Goal: Task Accomplishment & Management: Manage account settings

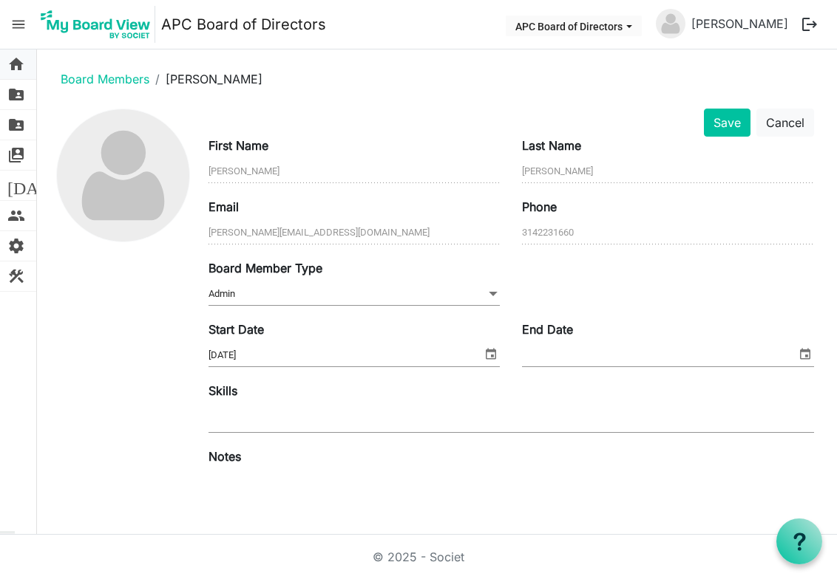
scroll to position [186, 0]
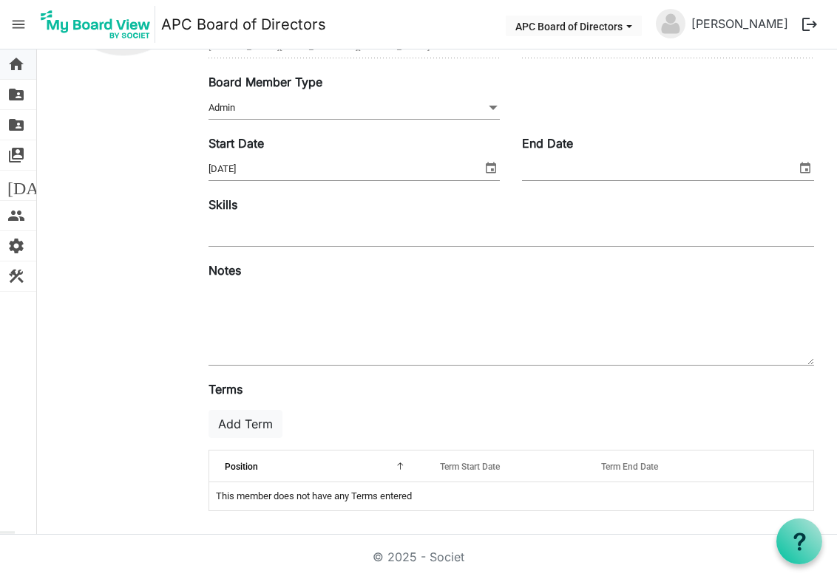
click at [16, 63] on span "home" at bounding box center [16, 65] width 18 height 30
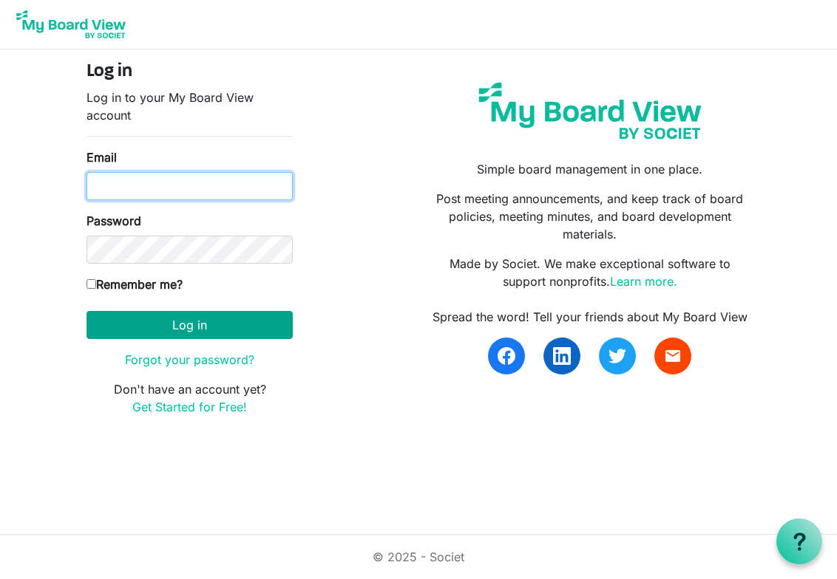
type input "patty@apcbham.org"
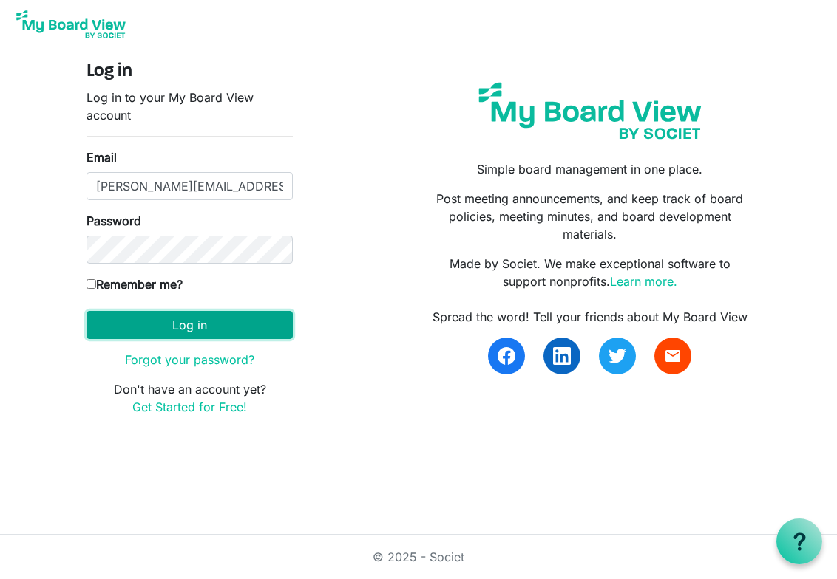
click at [198, 328] on button "Log in" at bounding box center [189, 325] width 206 height 28
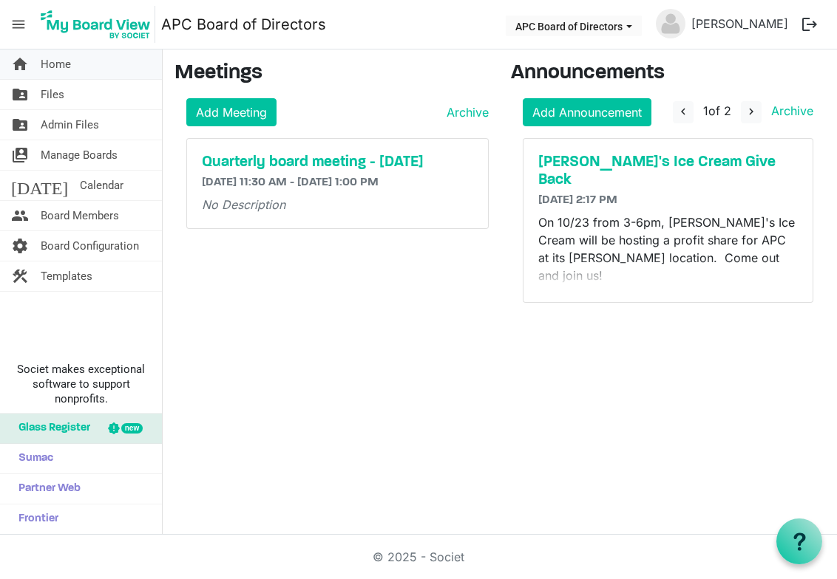
click at [63, 72] on span "Home" at bounding box center [56, 65] width 30 height 30
click at [18, 26] on span "menu" at bounding box center [18, 24] width 28 height 28
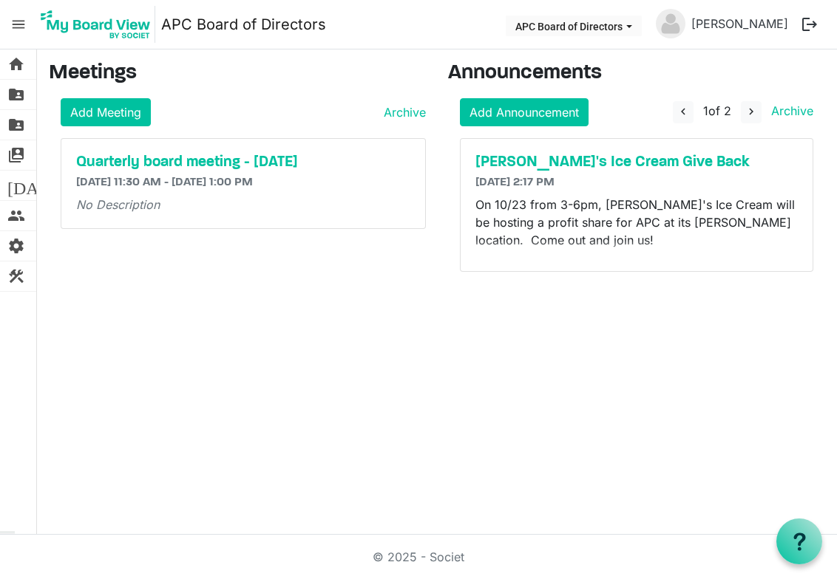
click at [18, 27] on span "menu" at bounding box center [18, 24] width 28 height 28
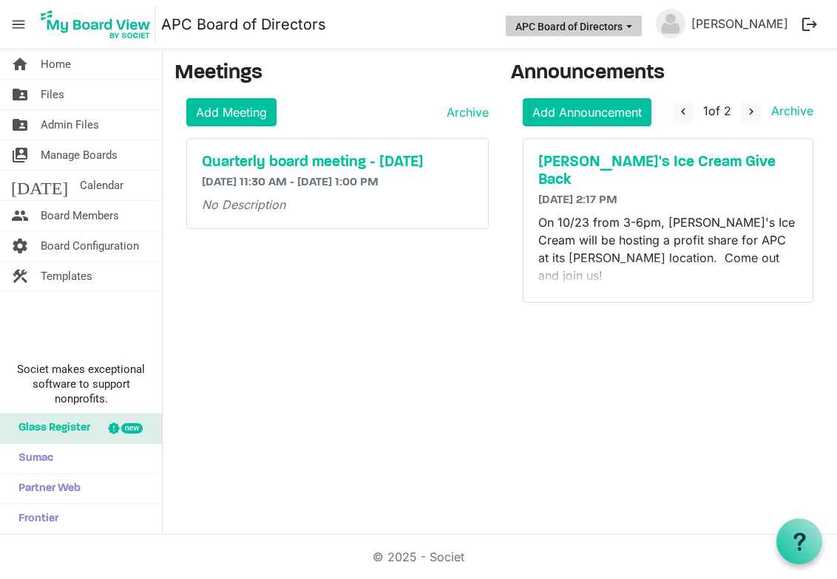
click at [636, 27] on span "APC Board of Directors dropdownbutton" at bounding box center [628, 27] width 13 height 6
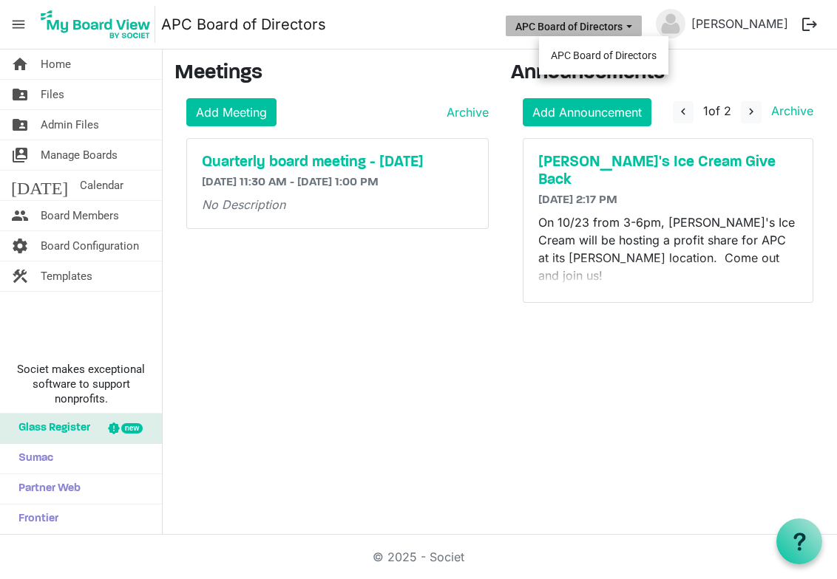
click at [375, 24] on nav "menu APC Board of Directors APC Board of Directors Patty Baker logout" at bounding box center [418, 25] width 837 height 50
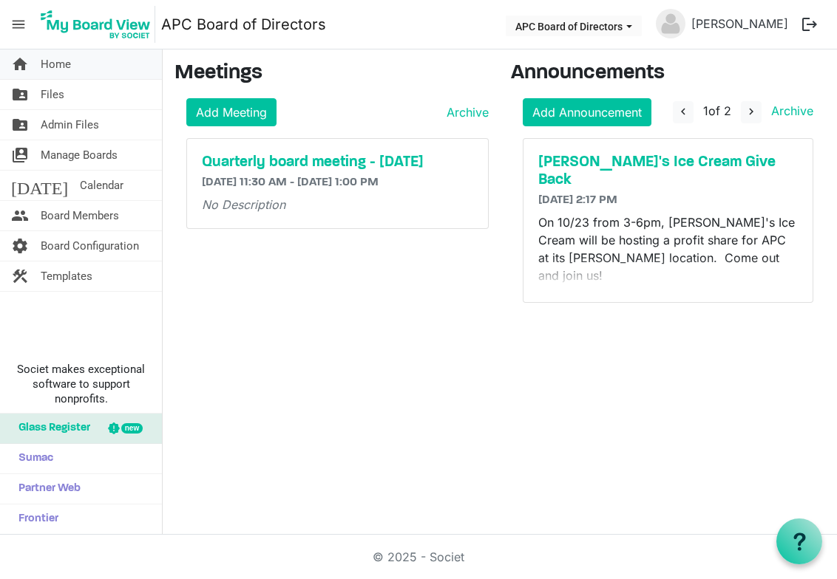
click at [57, 64] on span "Home" at bounding box center [56, 65] width 30 height 30
click at [806, 533] on icon at bounding box center [799, 542] width 18 height 18
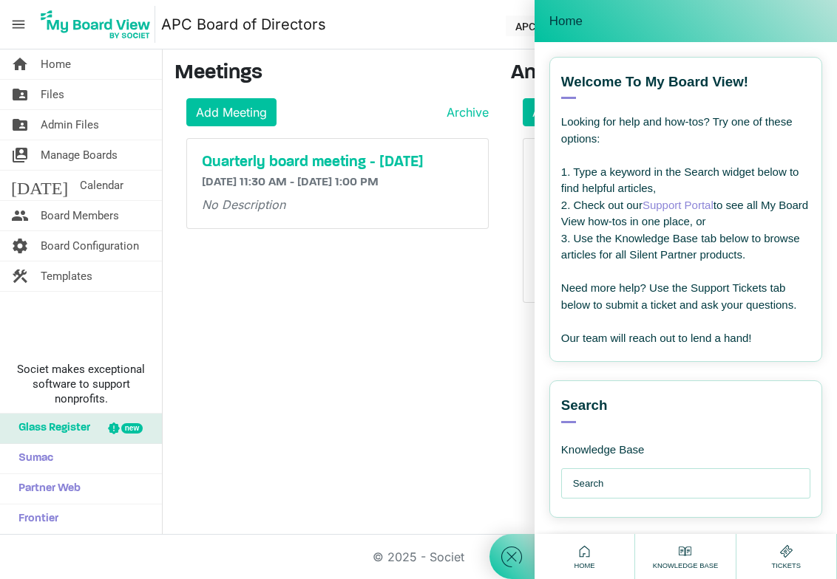
click at [625, 477] on input "text" at bounding box center [689, 484] width 233 height 30
type input "Can I add more than one board"
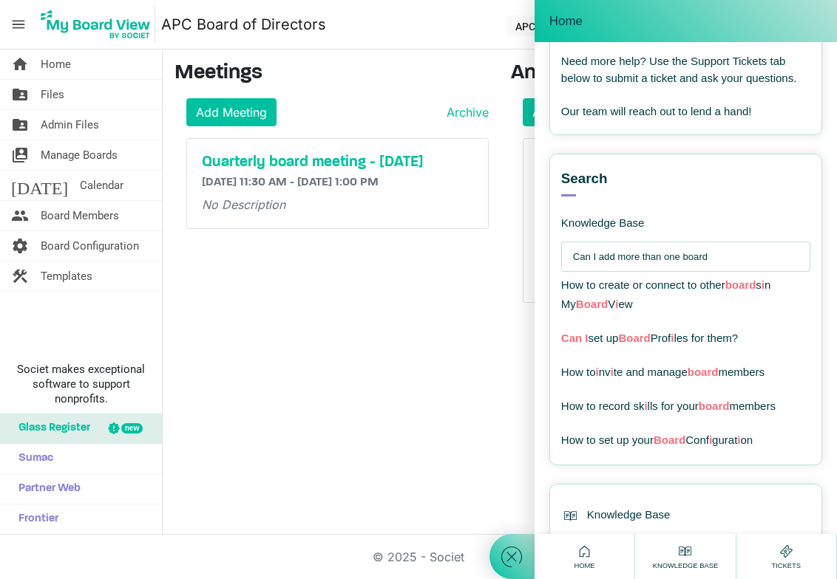
scroll to position [231, 0]
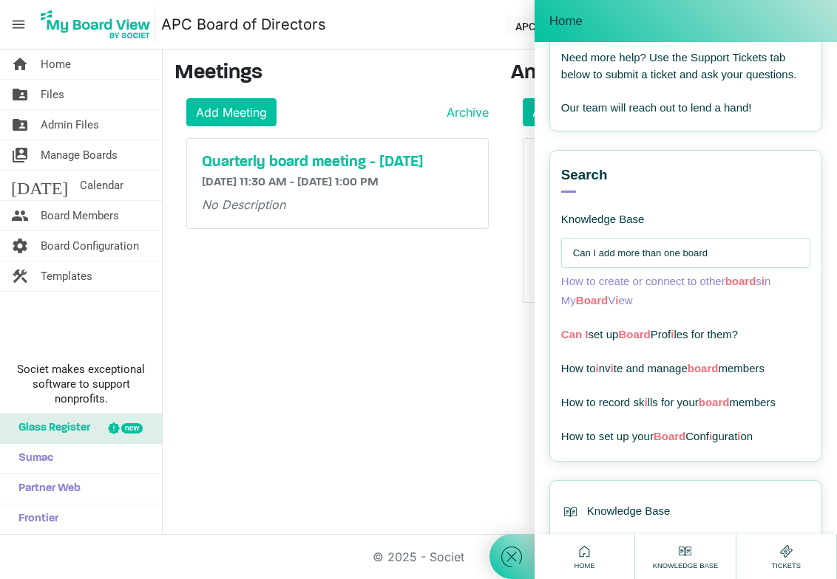
click at [747, 277] on span "board" at bounding box center [740, 281] width 31 height 13
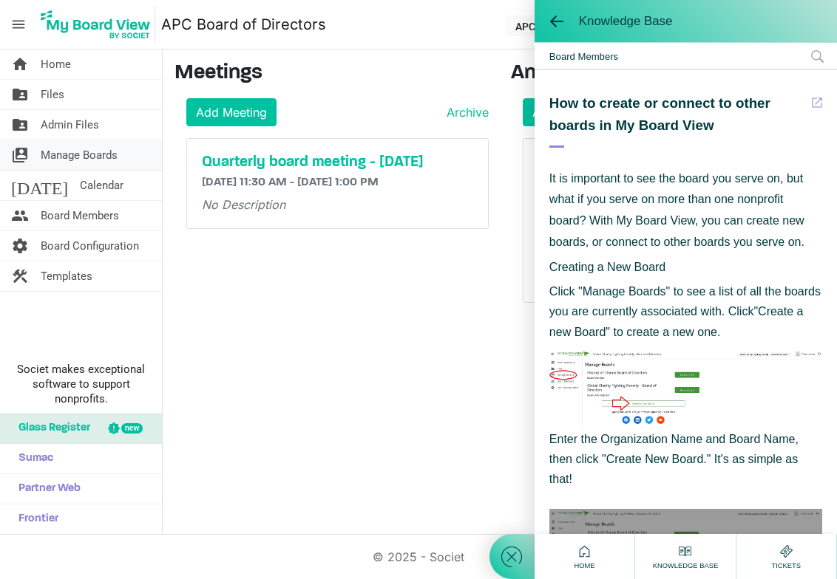
click at [103, 151] on span "Manage Boards" at bounding box center [79, 155] width 77 height 30
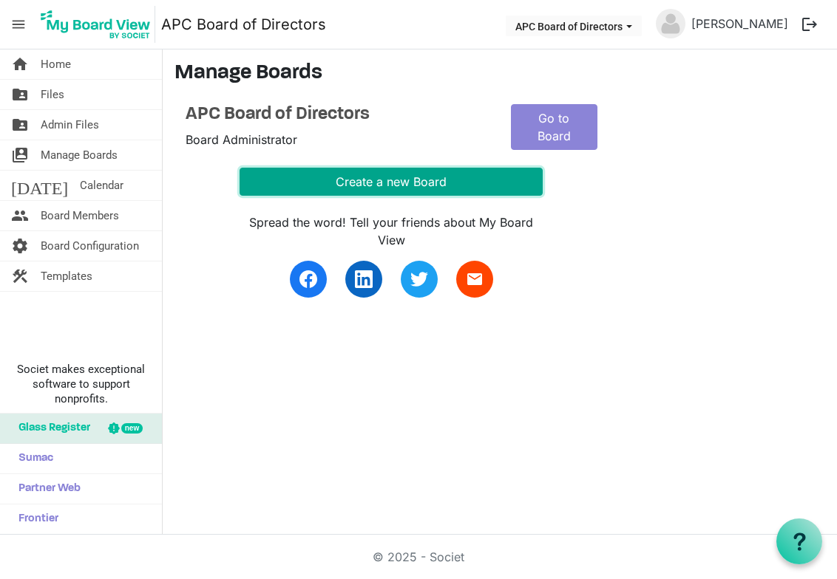
click at [395, 180] on button "Create a new Board" at bounding box center [390, 182] width 303 height 28
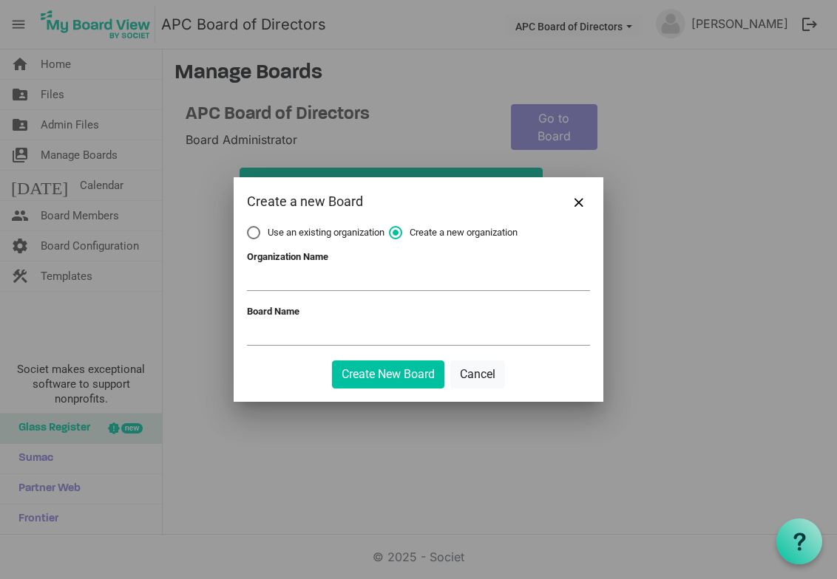
click at [254, 234] on label "Use an existing organization" at bounding box center [315, 232] width 137 height 13
click at [248, 227] on input "Use an existing organization" at bounding box center [247, 226] width 1 height 1
radio input "true"
click at [316, 279] on span at bounding box center [418, 279] width 343 height 23
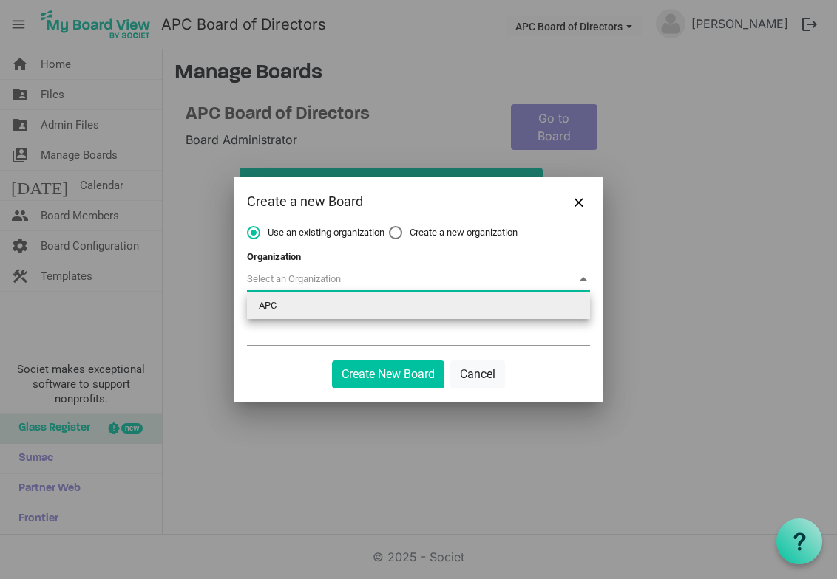
type input "APC"
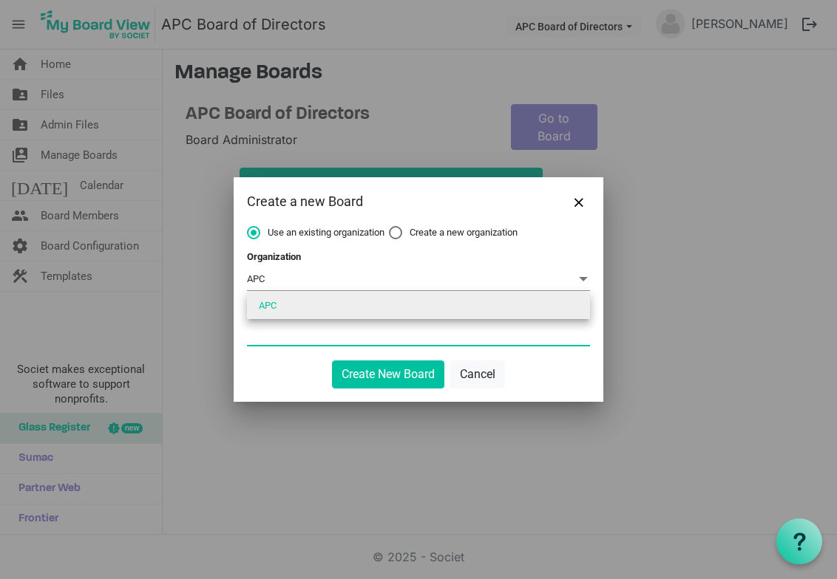
click at [276, 332] on input "Board Name" at bounding box center [418, 334] width 343 height 22
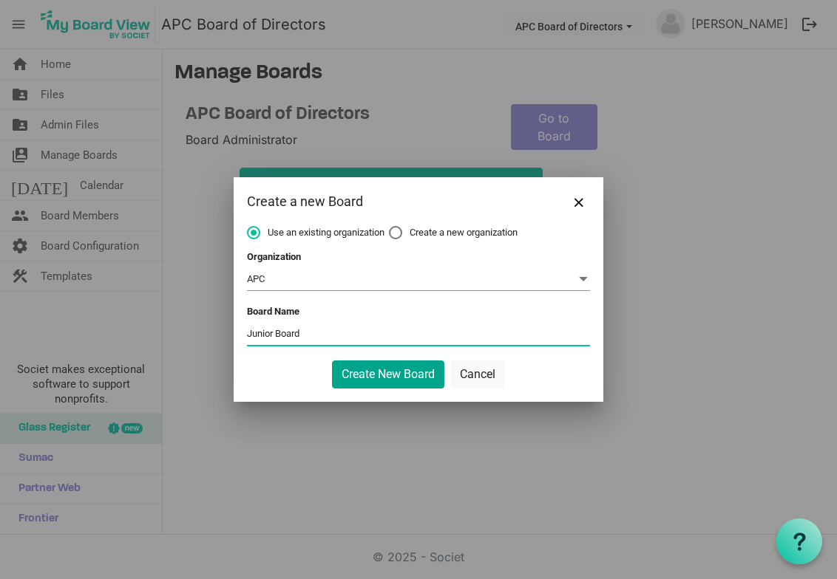
type input "Junior Board"
click at [412, 379] on button "Create New Board" at bounding box center [388, 375] width 112 height 28
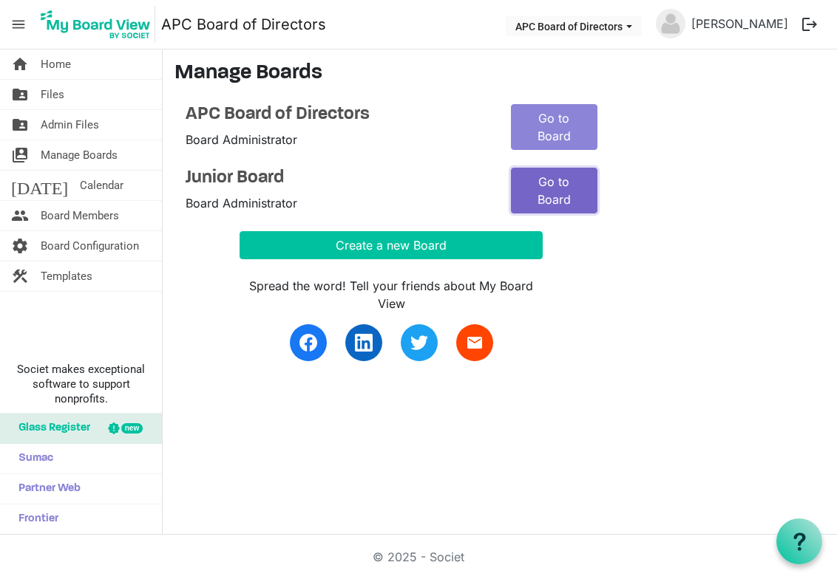
click at [567, 198] on link "Go to Board" at bounding box center [554, 191] width 86 height 46
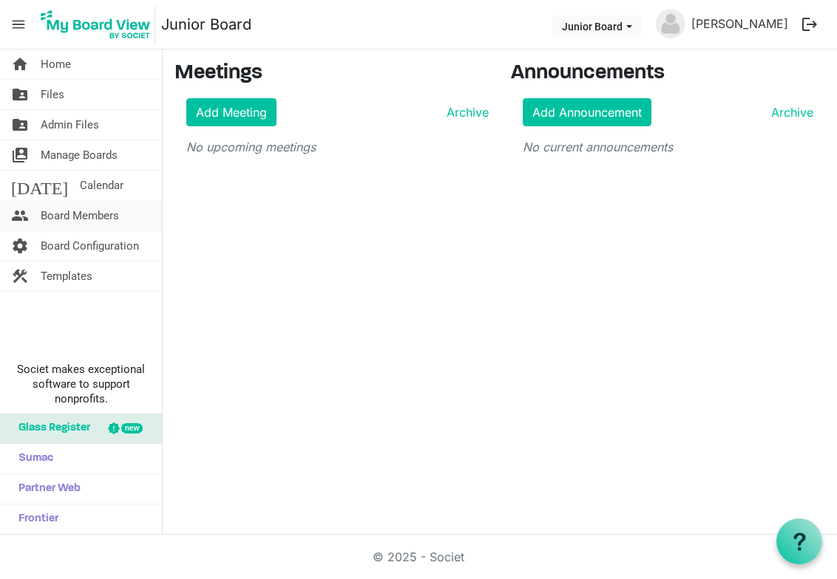
click at [115, 215] on span "Board Members" at bounding box center [80, 216] width 78 height 30
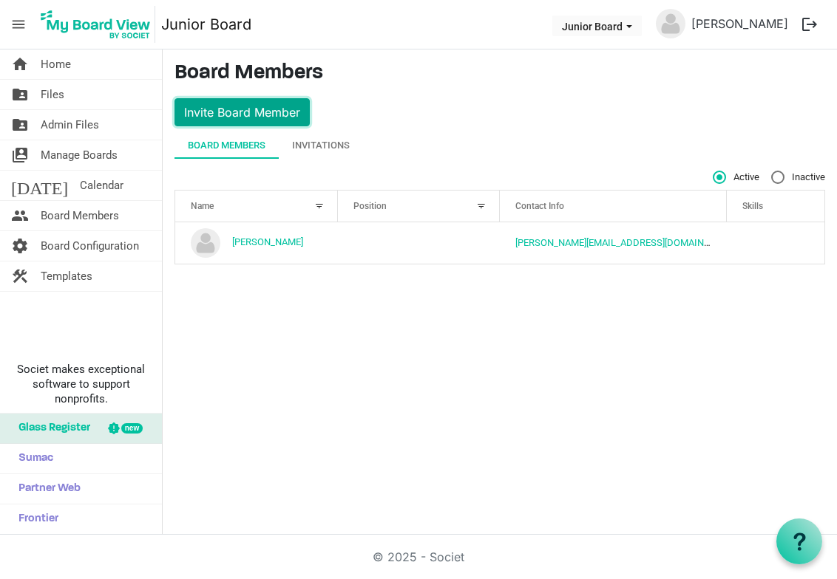
click at [290, 117] on button "Invite Board Member" at bounding box center [241, 112] width 135 height 28
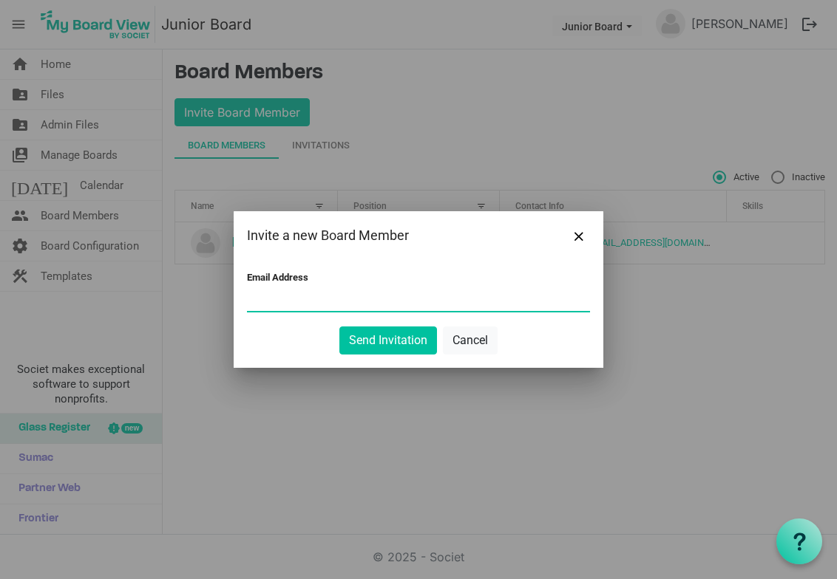
type input "[PERSON_NAME][EMAIL_ADDRESS][DOMAIN_NAME]"
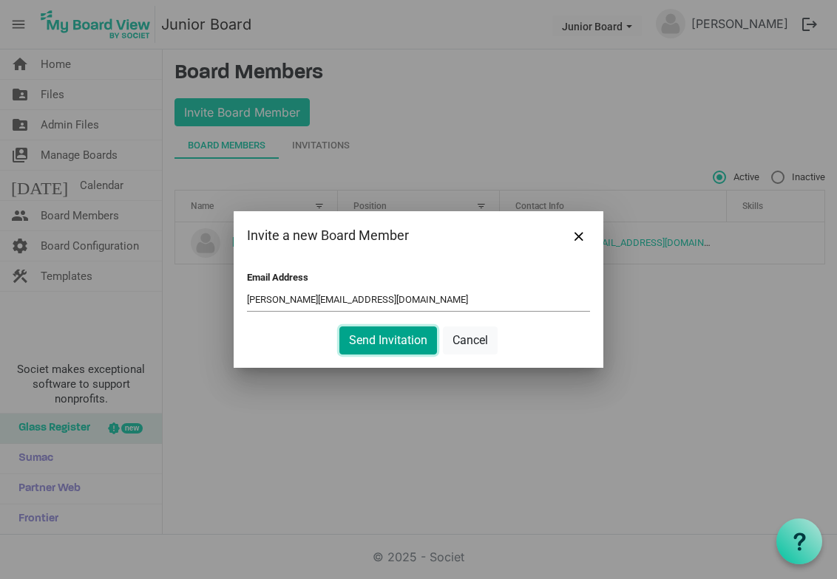
click at [396, 339] on button "Send Invitation" at bounding box center [388, 341] width 98 height 28
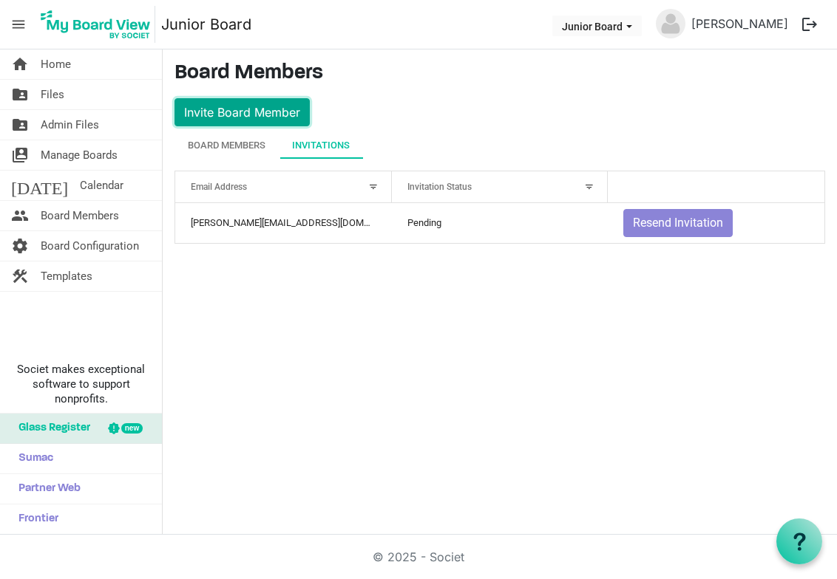
click at [272, 112] on button "Invite Board Member" at bounding box center [241, 112] width 135 height 28
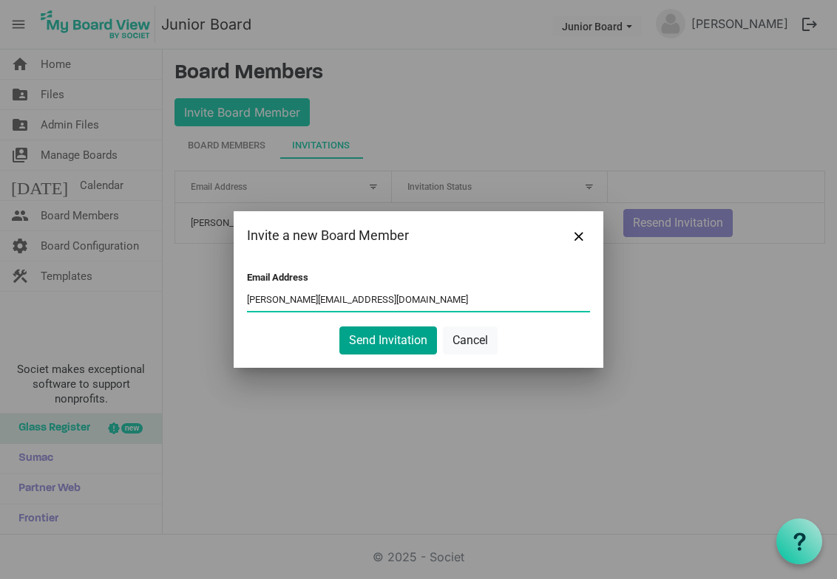
type input "christen@apcbham.org"
click at [399, 349] on button "Send Invitation" at bounding box center [388, 341] width 98 height 28
click at [397, 342] on button "Send Invitation" at bounding box center [388, 341] width 98 height 28
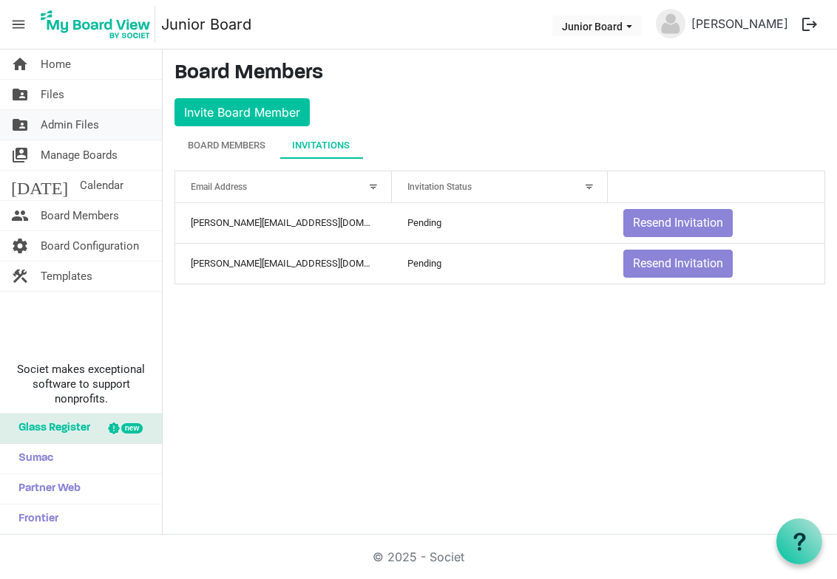
click at [82, 129] on span "Admin Files" at bounding box center [70, 125] width 58 height 30
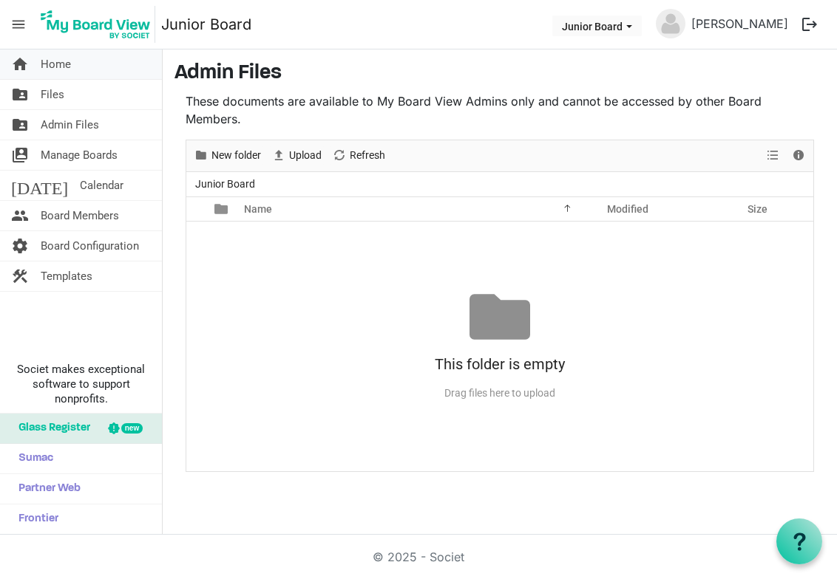
click at [63, 67] on span "Home" at bounding box center [56, 65] width 30 height 30
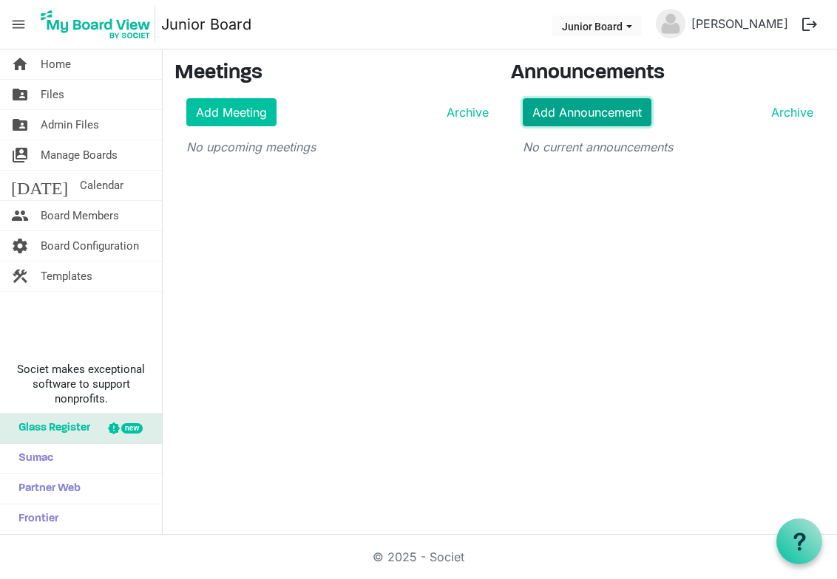
click at [596, 115] on link "Add Announcement" at bounding box center [587, 112] width 129 height 28
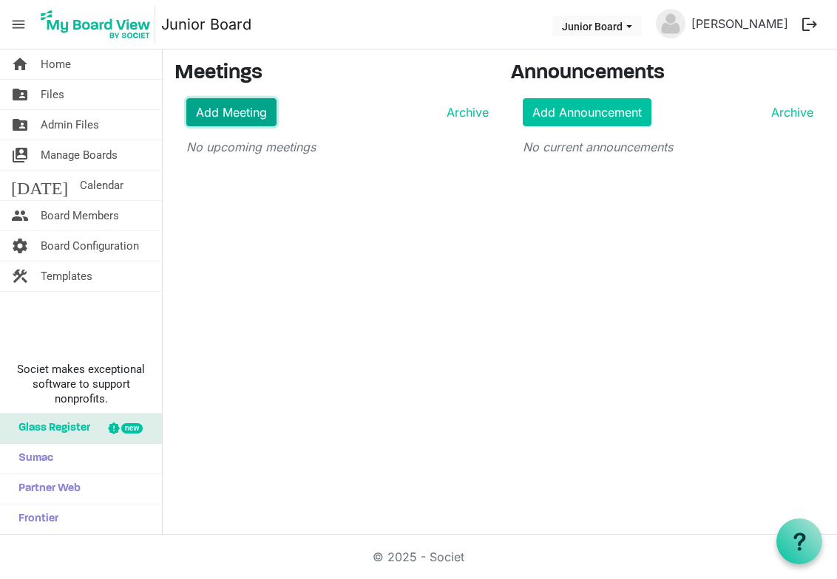
click at [244, 115] on link "Add Meeting" at bounding box center [231, 112] width 90 height 28
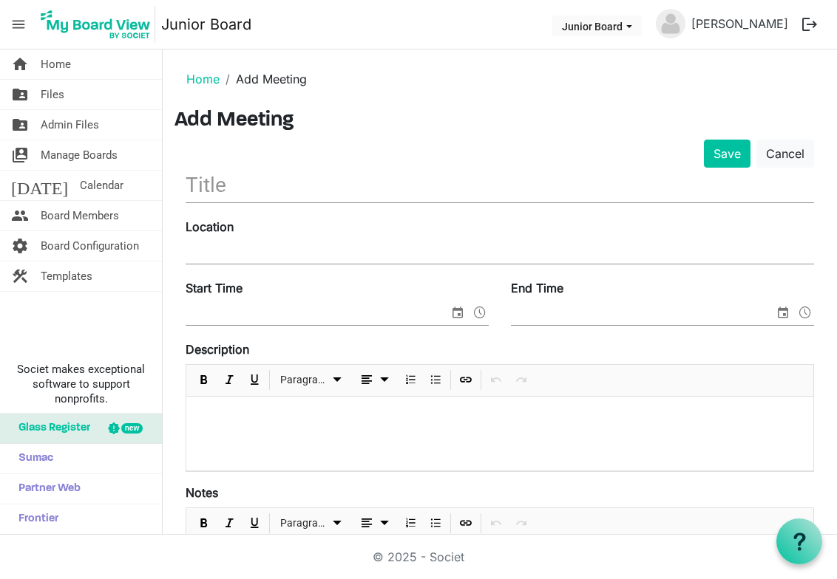
click at [235, 191] on input "text" at bounding box center [500, 185] width 628 height 35
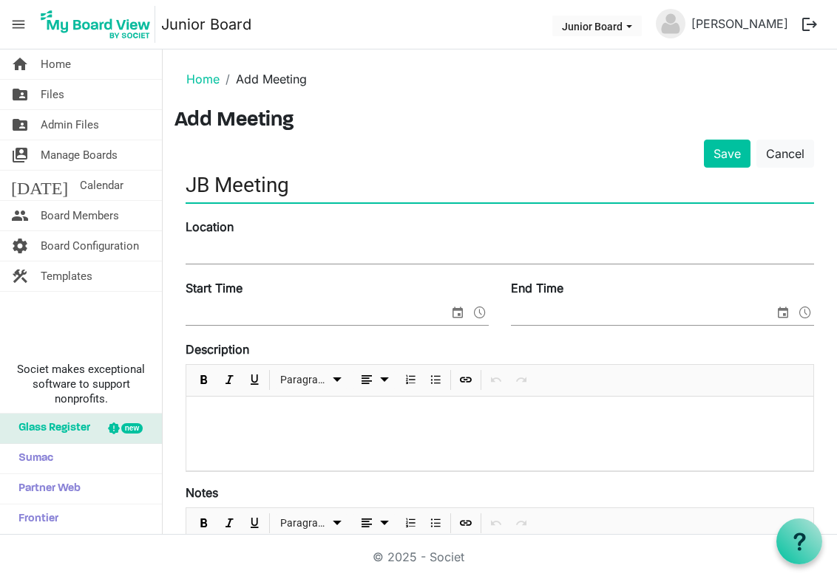
type input "JB Meeting"
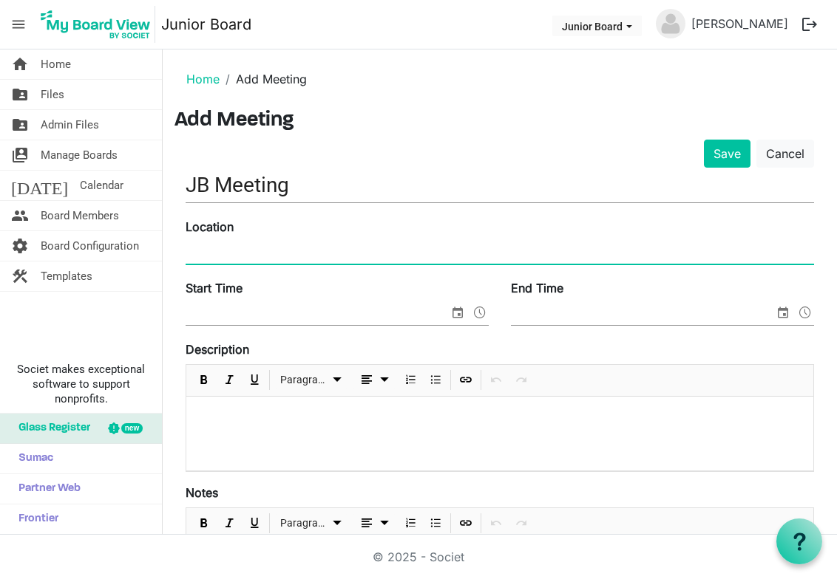
type input "APC office"
click at [282, 302] on div "Start Time" at bounding box center [336, 304] width 325 height 50
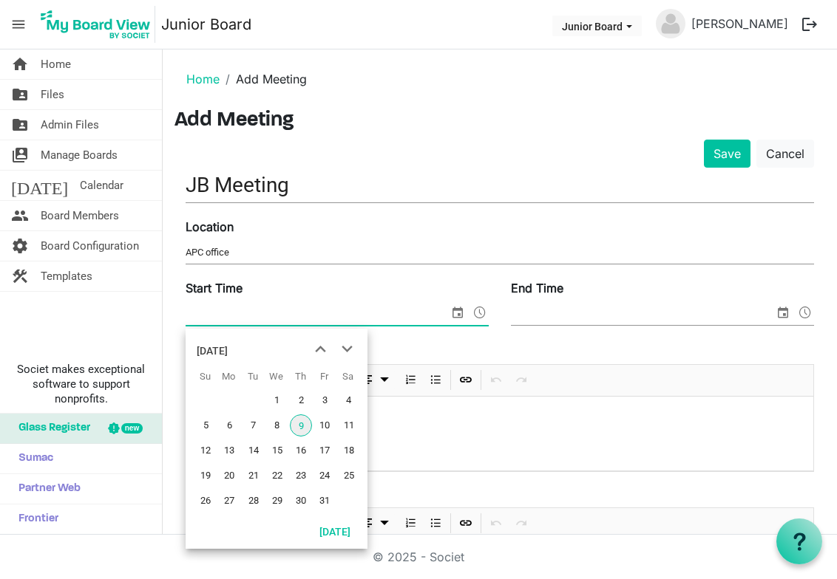
click at [449, 315] on span "select" at bounding box center [458, 312] width 18 height 19
click at [352, 351] on span "next month" at bounding box center [347, 349] width 26 height 27
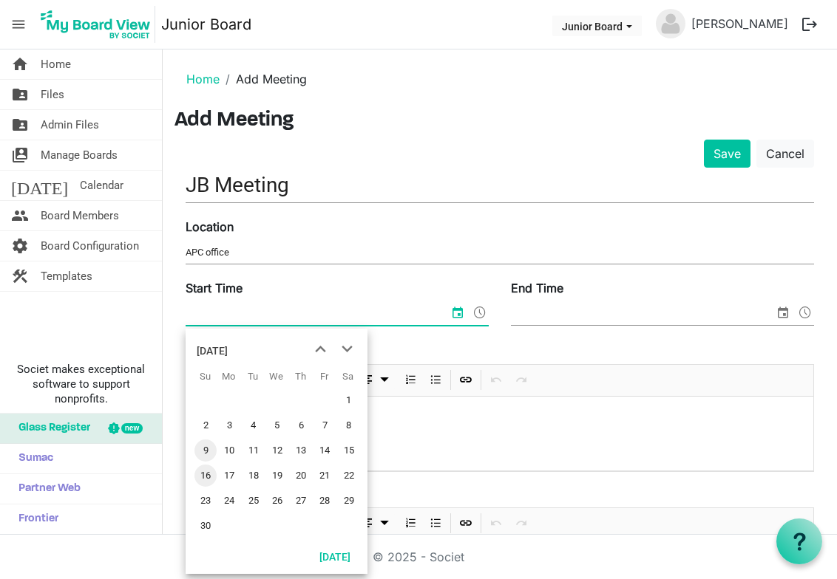
click at [204, 477] on span "16" at bounding box center [205, 476] width 22 height 22
type input "11/16/2025 12:00 AM"
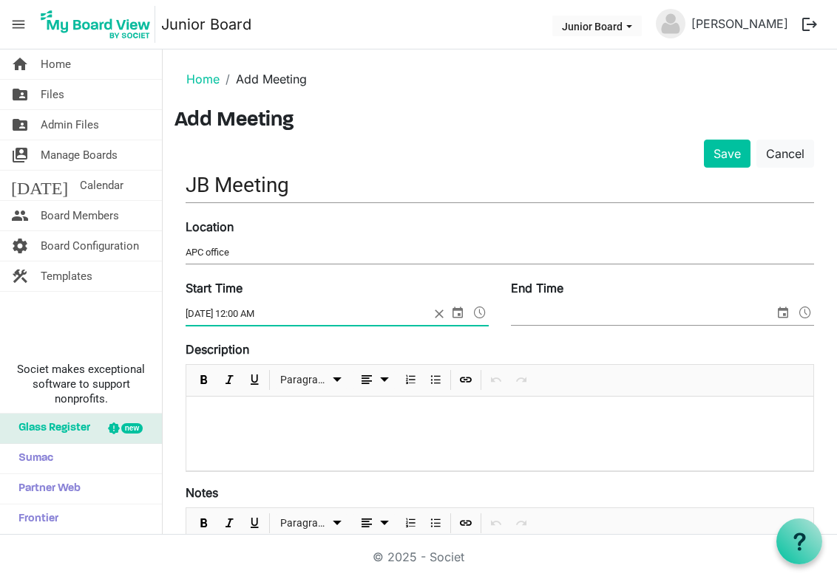
click at [774, 314] on span "select" at bounding box center [783, 312] width 18 height 19
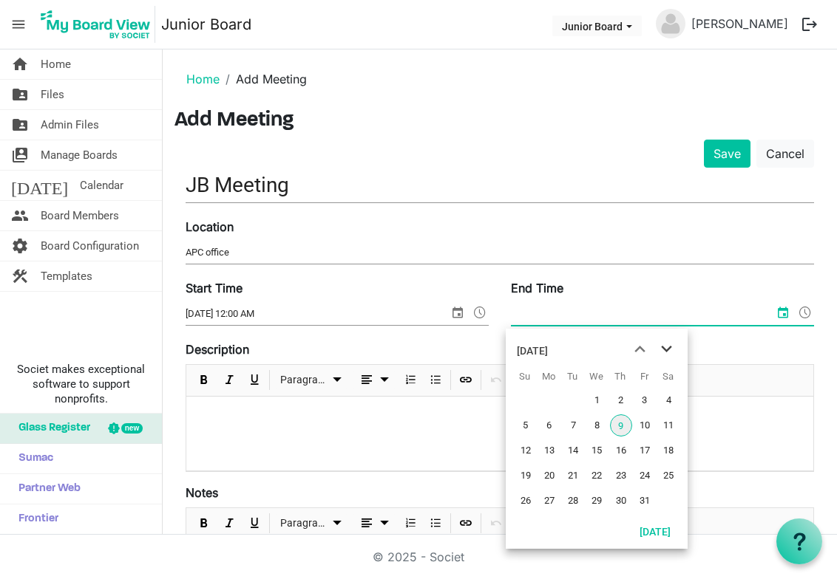
click at [673, 345] on span "next month" at bounding box center [666, 349] width 26 height 27
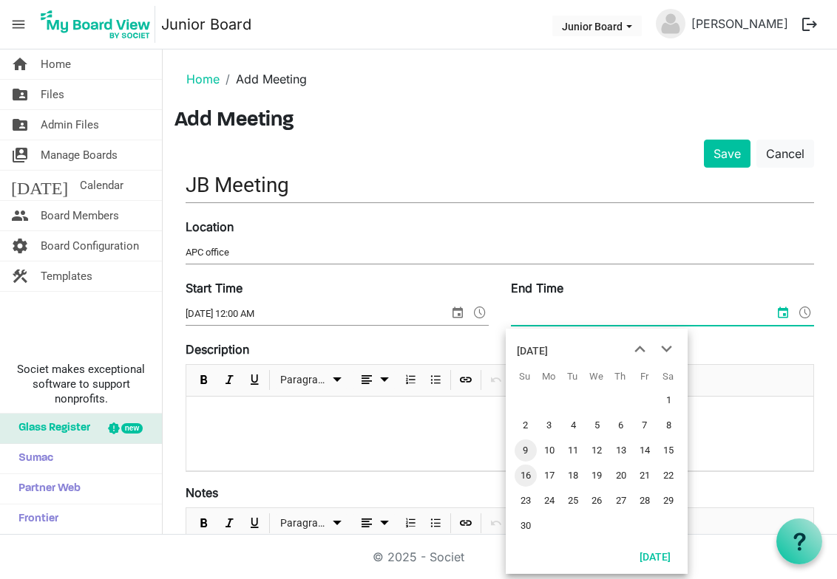
click at [526, 476] on span "16" at bounding box center [525, 476] width 22 height 22
type input "11/16/2025 12:00 AM"
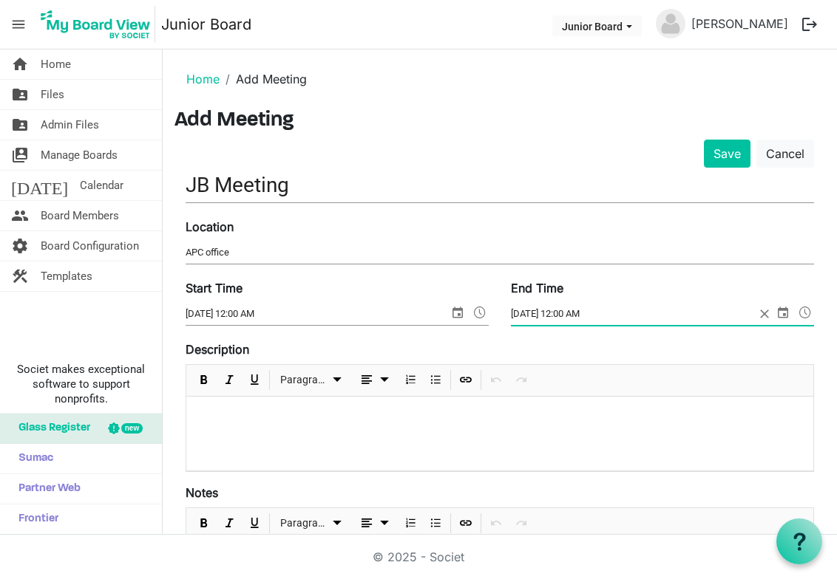
click at [471, 309] on span at bounding box center [480, 312] width 18 height 19
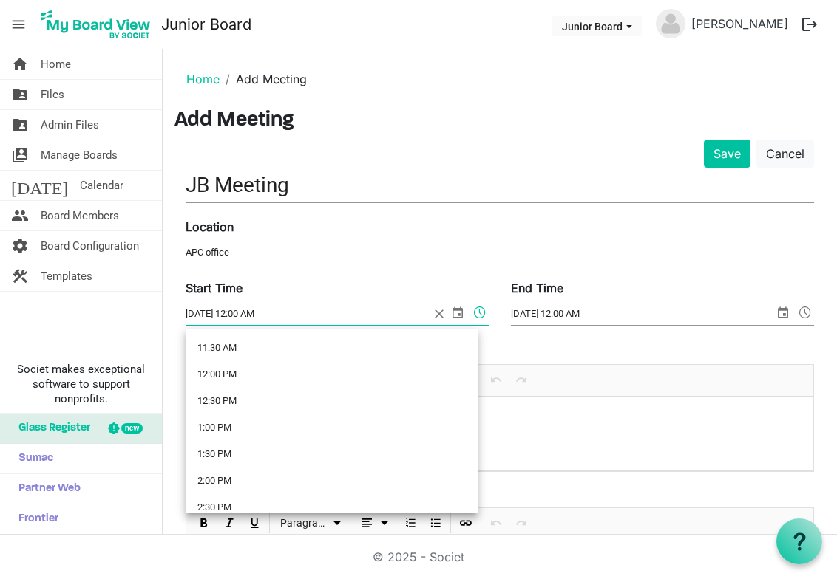
scroll to position [622, 0]
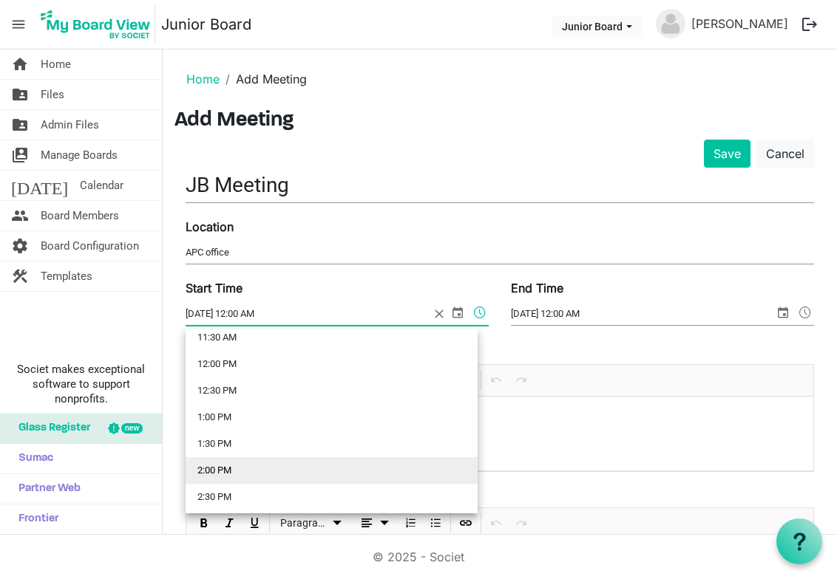
drag, startPoint x: 235, startPoint y: 465, endPoint x: 281, endPoint y: 453, distance: 47.3
click at [236, 465] on li "2:00 PM" at bounding box center [332, 471] width 292 height 27
type input "11/16/2025 2:00 PM"
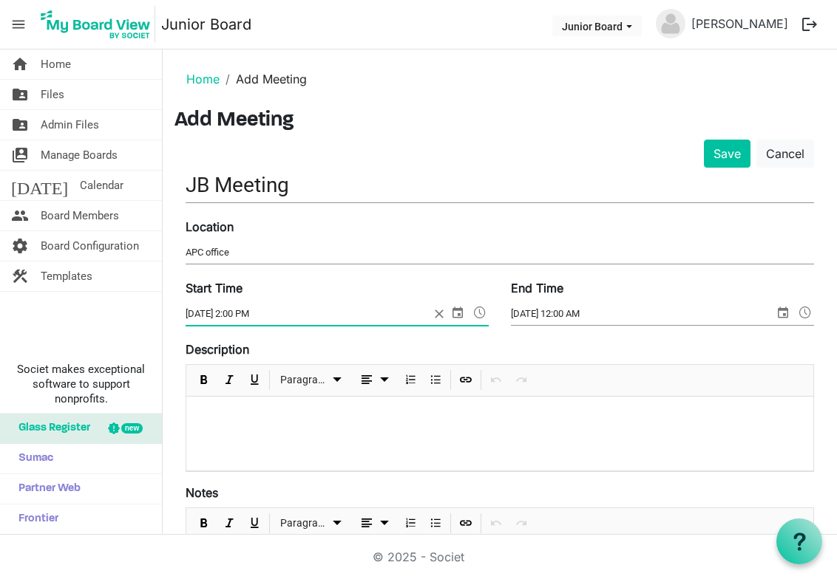
click at [796, 315] on span at bounding box center [805, 312] width 18 height 19
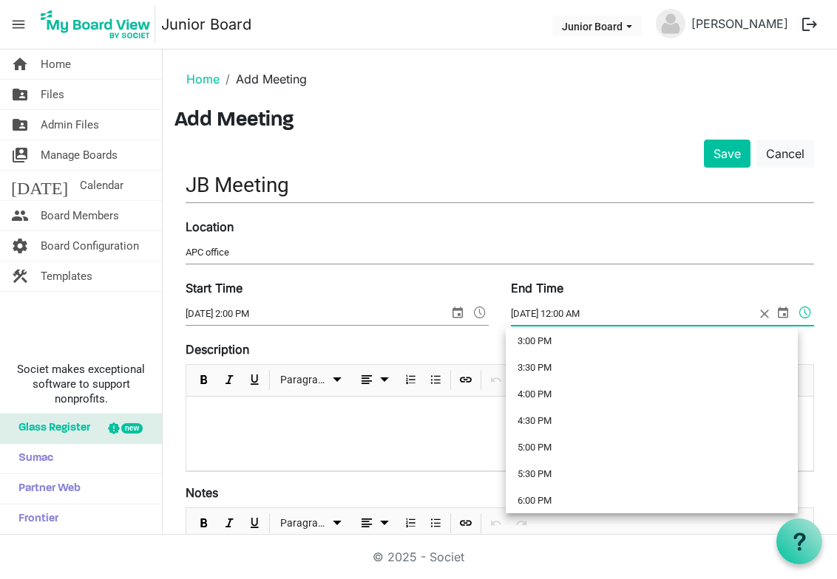
scroll to position [849, 0]
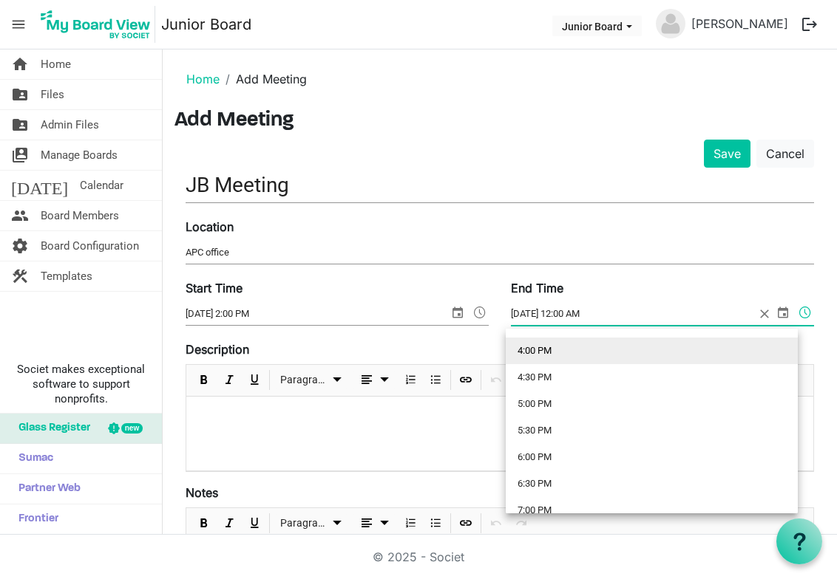
click at [540, 349] on li "4:00 PM" at bounding box center [652, 351] width 292 height 27
type input "11/16/2025 4:00 PM"
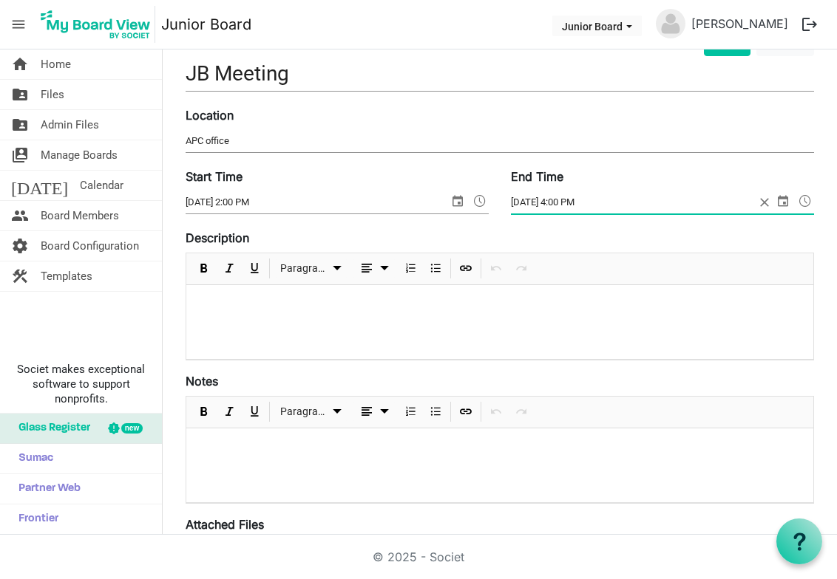
scroll to position [109, 0]
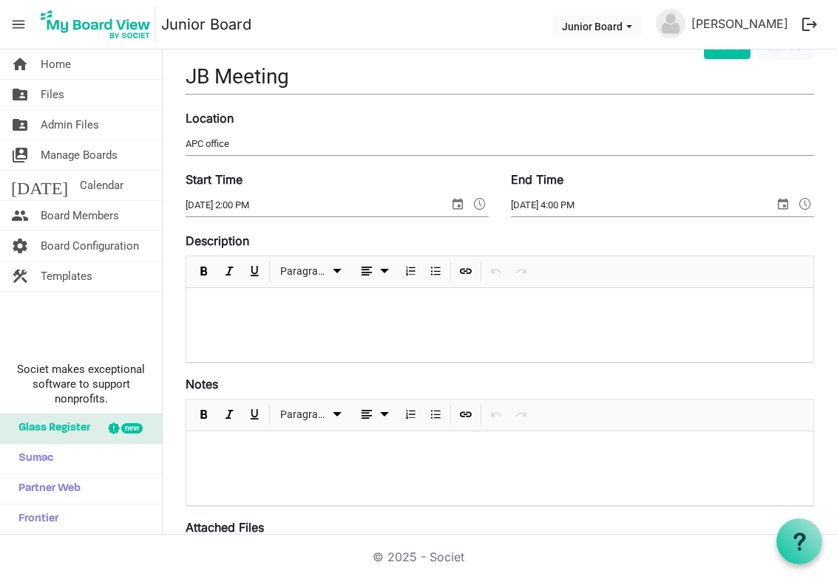
click at [242, 304] on p at bounding box center [499, 308] width 603 height 16
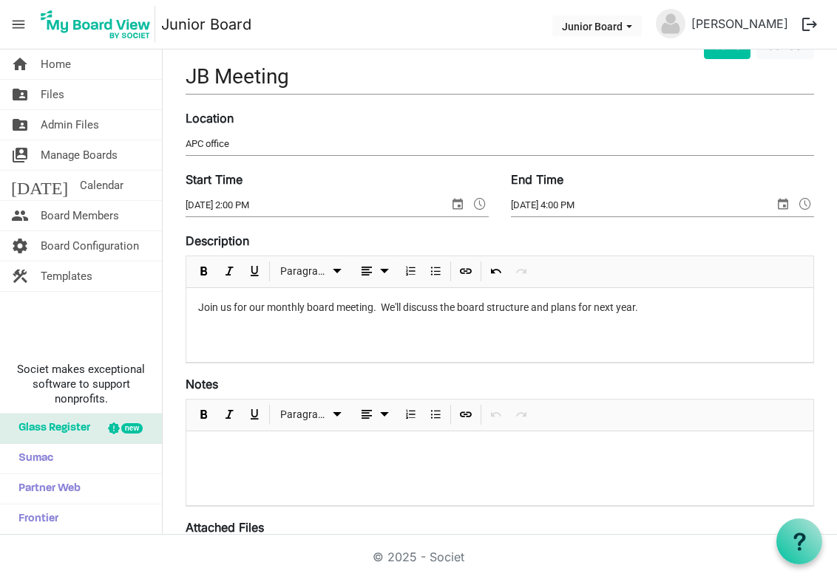
click at [555, 305] on p "Join us for our monthly board meeting. We'll discuss the board structure and pl…" at bounding box center [499, 308] width 603 height 16
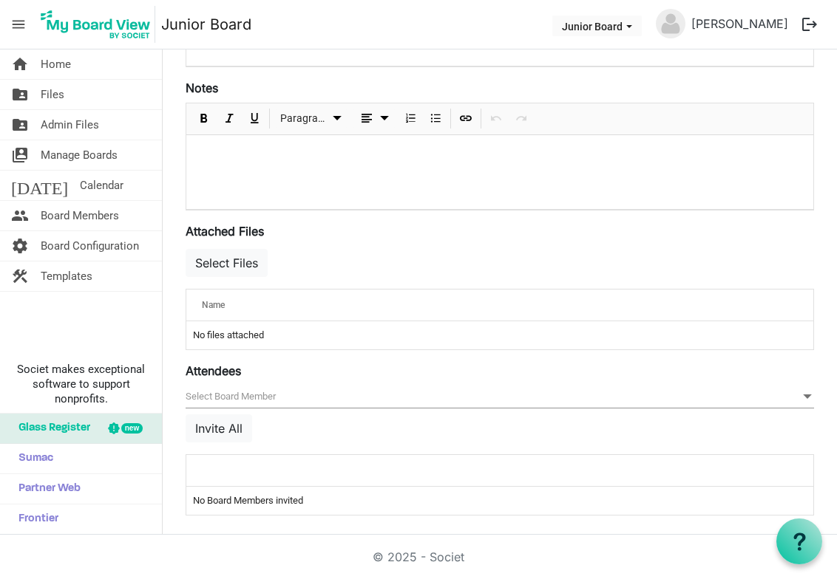
scroll to position [407, 0]
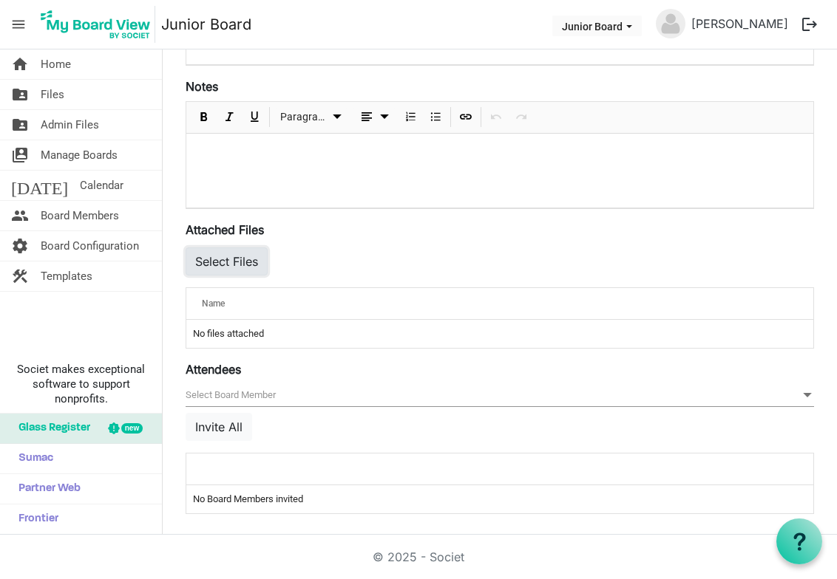
click at [239, 263] on button "Select Files" at bounding box center [227, 262] width 82 height 28
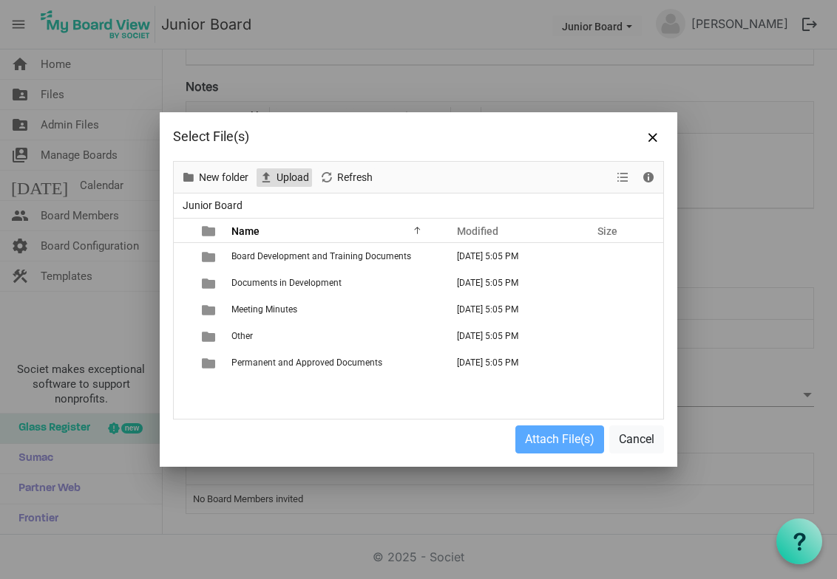
click at [296, 179] on span "Upload" at bounding box center [292, 178] width 35 height 18
click at [659, 135] on button "Close" at bounding box center [653, 137] width 22 height 22
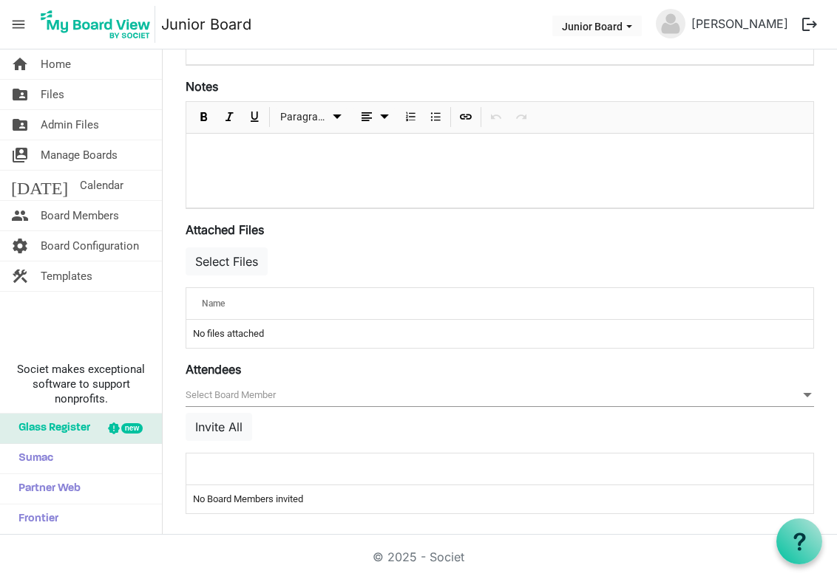
click at [243, 304] on div "Name" at bounding box center [454, 303] width 514 height 21
click at [231, 305] on div "Name" at bounding box center [454, 303] width 514 height 21
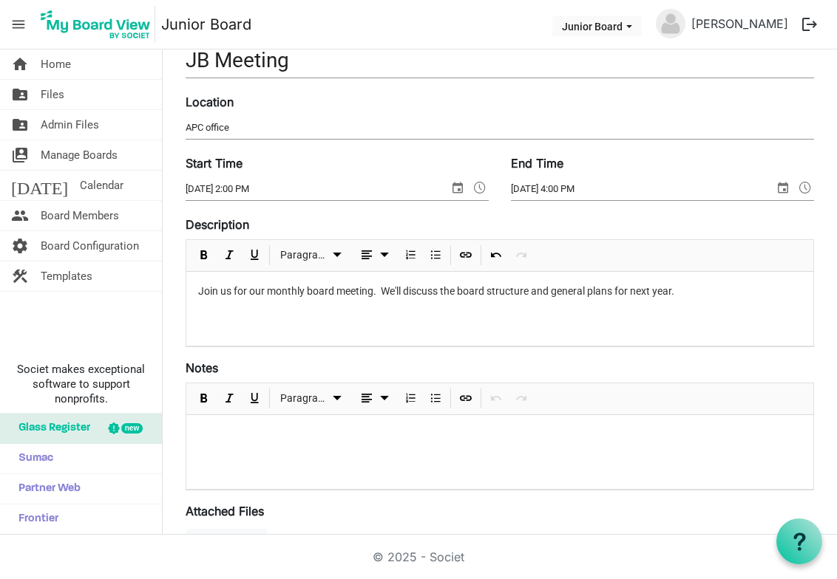
scroll to position [123, 0]
click at [698, 296] on p "Join us for our monthly board meeting. We'll discuss the board structure and ge…" at bounding box center [499, 293] width 603 height 16
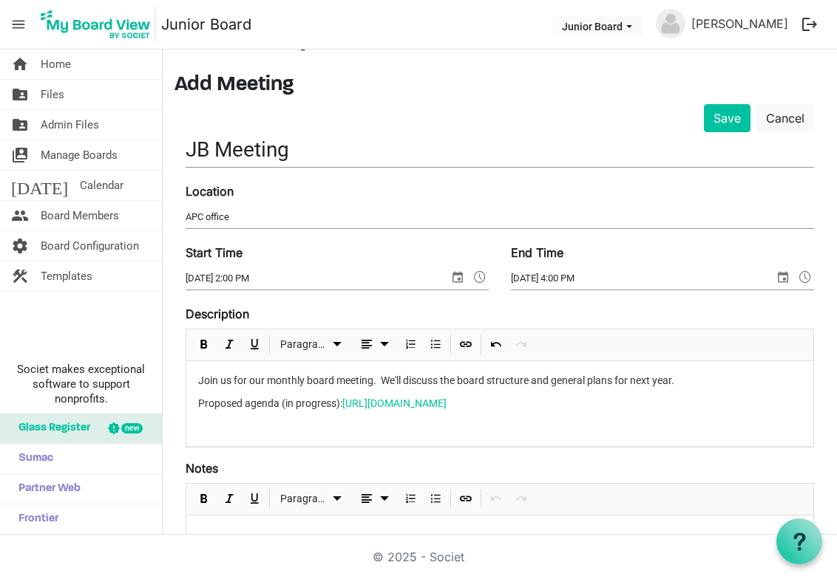
scroll to position [0, 0]
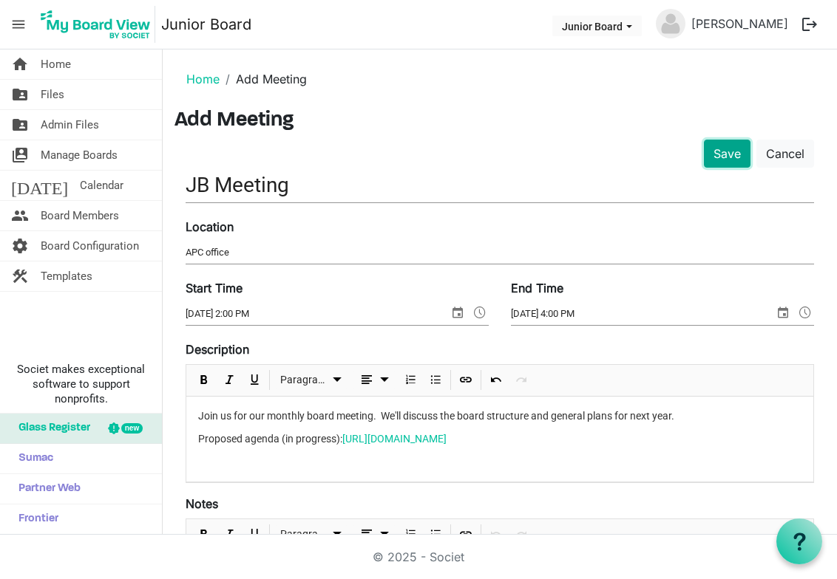
click at [713, 154] on button "Save" at bounding box center [727, 154] width 47 height 28
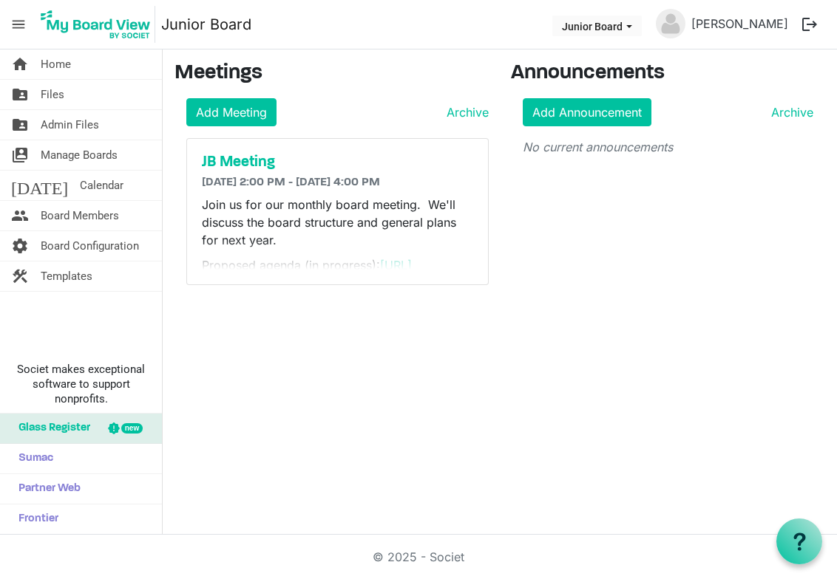
click at [381, 39] on nav "menu Junior Board Junior Board Patty Baker logout" at bounding box center [418, 25] width 837 height 50
